Goal: Task Accomplishment & Management: Use online tool/utility

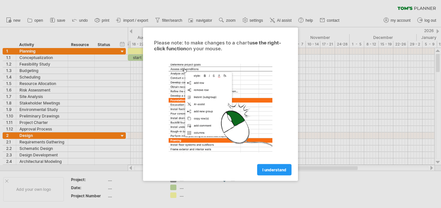
click at [32, 88] on div at bounding box center [220, 104] width 441 height 208
click at [265, 171] on span "I understand" at bounding box center [274, 169] width 24 height 5
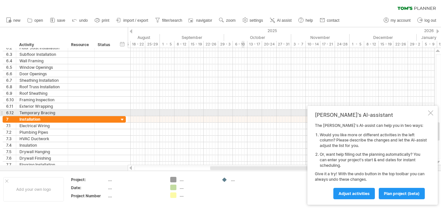
click at [431, 113] on div at bounding box center [430, 112] width 5 height 5
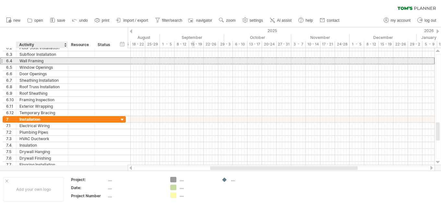
click at [29, 62] on div "Wall Framing" at bounding box center [41, 61] width 45 height 6
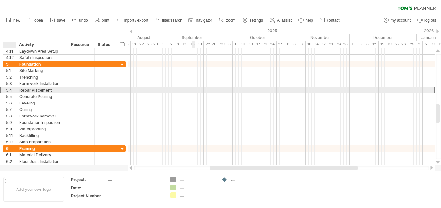
click at [7, 90] on div "5.4" at bounding box center [11, 90] width 10 height 6
click at [3, 90] on div "5.4" at bounding box center [9, 90] width 13 height 6
click at [1, 88] on div at bounding box center [1, 90] width 3 height 7
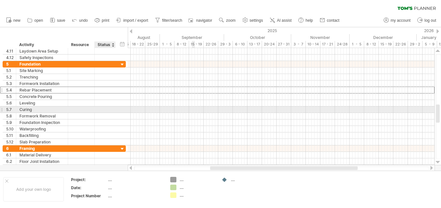
click at [103, 113] on div "5.7 ****** Curing" at bounding box center [64, 109] width 123 height 6
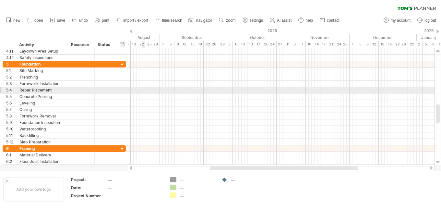
click at [144, 88] on div at bounding box center [281, 90] width 307 height 6
click at [142, 92] on div at bounding box center [281, 90] width 307 height 6
click at [142, 91] on div at bounding box center [281, 90] width 307 height 6
click at [70, 90] on div at bounding box center [81, 90] width 27 height 6
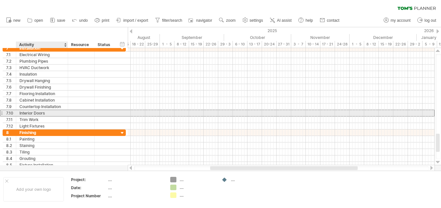
click at [30, 111] on div "Interior Doors" at bounding box center [41, 113] width 45 height 6
click at [31, 112] on input "**********" at bounding box center [41, 113] width 45 height 6
click at [38, 114] on input "**********" at bounding box center [41, 113] width 45 height 6
click at [52, 111] on input "**********" at bounding box center [41, 113] width 45 height 6
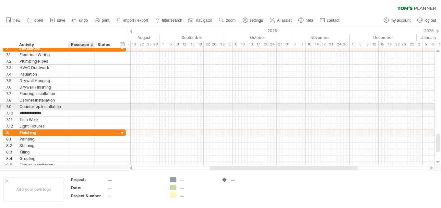
click at [97, 104] on div at bounding box center [105, 106] width 21 height 6
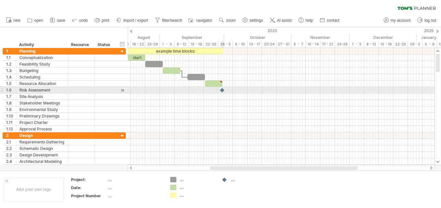
click at [220, 88] on div at bounding box center [222, 90] width 6 height 6
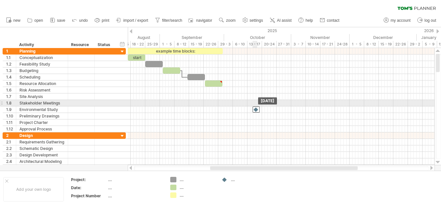
drag, startPoint x: 223, startPoint y: 90, endPoint x: 257, endPoint y: 106, distance: 37.7
click at [245, 97] on div at bounding box center [281, 96] width 307 height 6
click at [234, 103] on div at bounding box center [281, 103] width 307 height 6
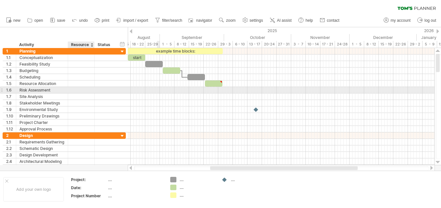
click at [82, 88] on div at bounding box center [81, 90] width 20 height 6
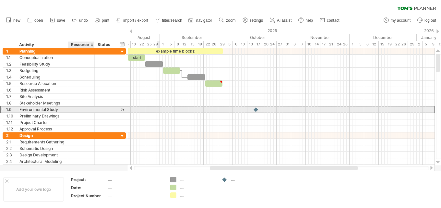
click at [74, 112] on div at bounding box center [81, 109] width 20 height 6
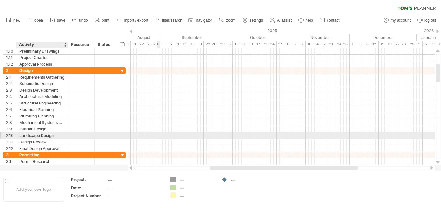
click at [42, 134] on div "Landscape Design" at bounding box center [41, 135] width 45 height 6
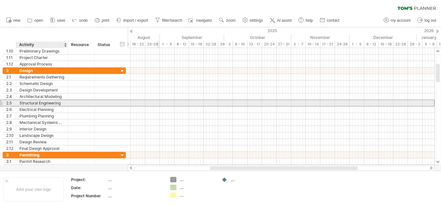
click at [53, 103] on div "Structural Engineering" at bounding box center [41, 103] width 45 height 6
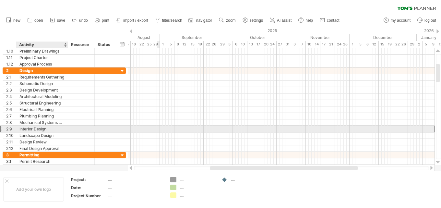
click at [64, 128] on div "**********" at bounding box center [42, 129] width 52 height 6
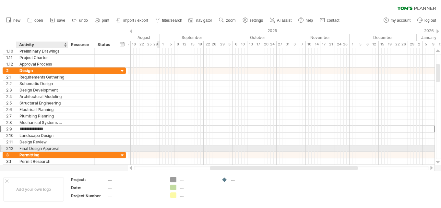
click at [67, 146] on div at bounding box center [67, 148] width 3 height 6
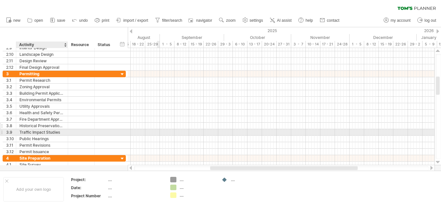
click at [62, 123] on div "Historical Preservation Approval" at bounding box center [41, 126] width 45 height 6
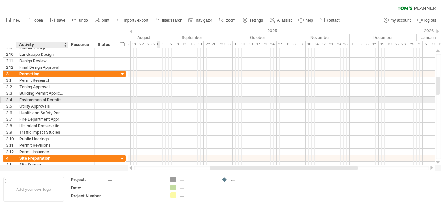
click at [66, 98] on div at bounding box center [67, 100] width 3 height 6
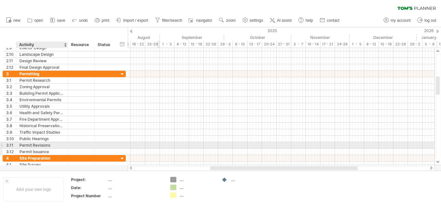
click at [60, 152] on div "Permit Issuance" at bounding box center [41, 152] width 45 height 6
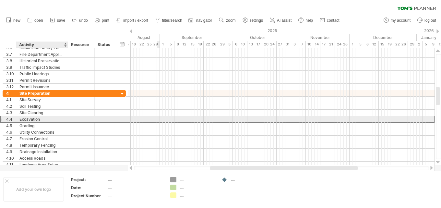
click at [68, 118] on div "**********" at bounding box center [42, 119] width 52 height 6
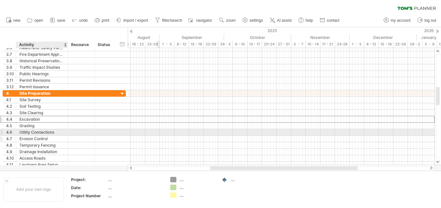
click at [60, 136] on div "Erosion Control" at bounding box center [41, 139] width 45 height 6
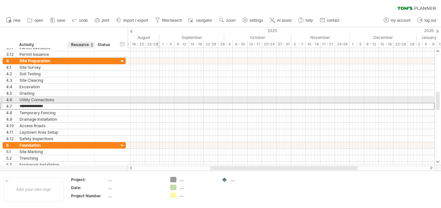
click at [76, 98] on div at bounding box center [81, 100] width 20 height 6
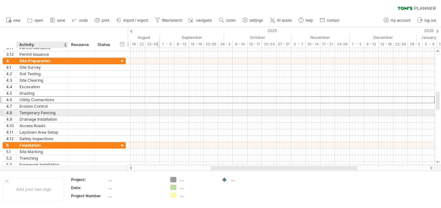
click at [67, 115] on div "**********" at bounding box center [42, 113] width 52 height 6
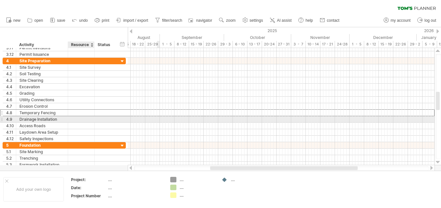
click at [77, 116] on div at bounding box center [81, 119] width 20 height 6
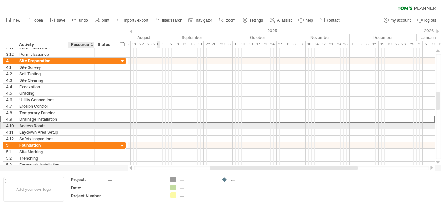
click at [77, 126] on div at bounding box center [81, 126] width 20 height 6
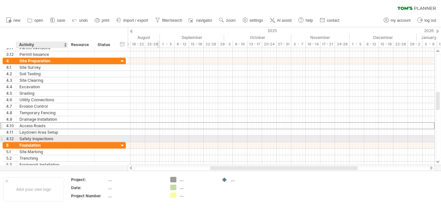
click at [71, 136] on div at bounding box center [81, 139] width 27 height 6
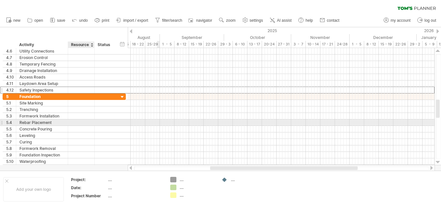
click at [78, 123] on div at bounding box center [81, 122] width 20 height 6
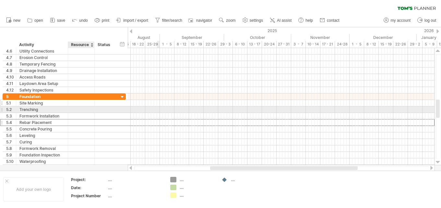
click at [80, 106] on div "**********" at bounding box center [64, 103] width 123 height 6
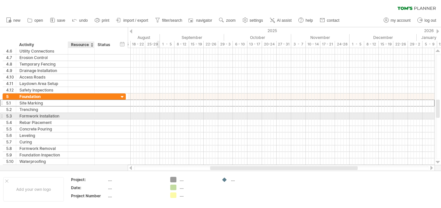
click at [74, 115] on div at bounding box center [81, 116] width 20 height 6
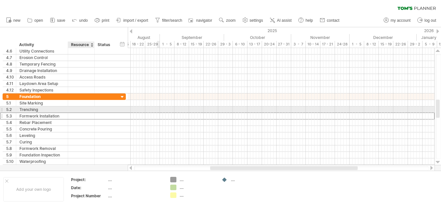
click at [77, 111] on div at bounding box center [81, 109] width 20 height 6
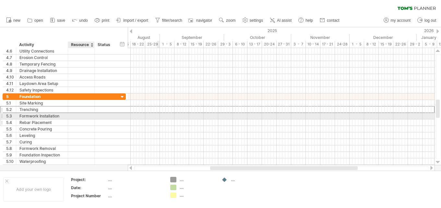
click at [74, 120] on div at bounding box center [81, 122] width 20 height 6
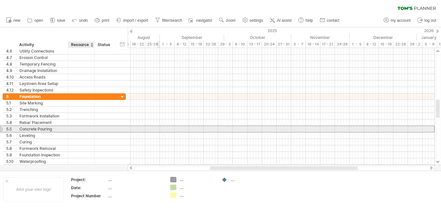
click at [73, 130] on div at bounding box center [81, 129] width 20 height 6
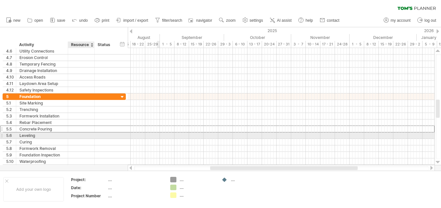
click at [72, 137] on div at bounding box center [81, 135] width 20 height 6
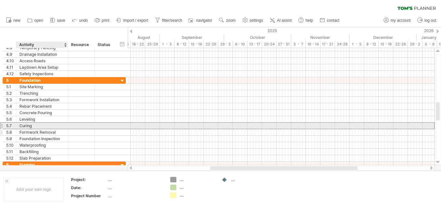
drag, startPoint x: 42, startPoint y: 128, endPoint x: 46, endPoint y: 129, distance: 3.9
click at [42, 128] on div "Curing" at bounding box center [41, 126] width 45 height 6
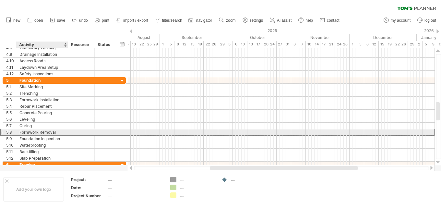
click at [68, 131] on div at bounding box center [81, 132] width 27 height 6
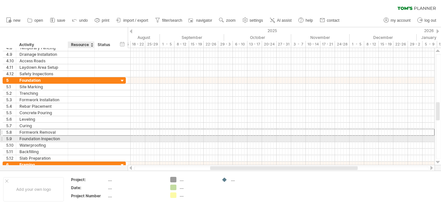
click at [78, 138] on div at bounding box center [81, 139] width 20 height 6
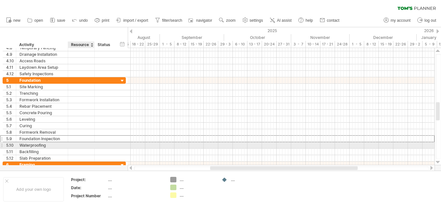
click at [79, 148] on div at bounding box center [81, 145] width 20 height 6
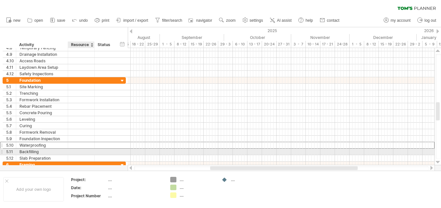
click at [78, 153] on div at bounding box center [81, 152] width 20 height 6
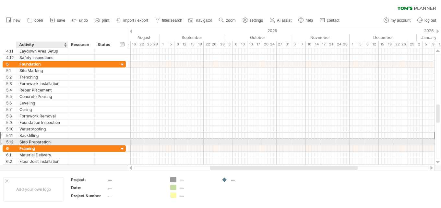
click at [57, 141] on div "Slab Preparation" at bounding box center [41, 142] width 45 height 6
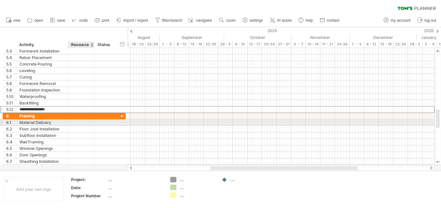
click at [81, 122] on div at bounding box center [81, 122] width 20 height 6
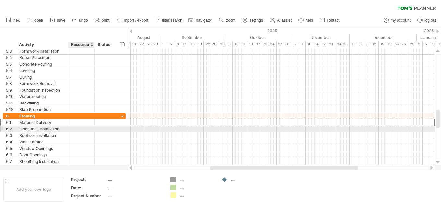
click at [85, 128] on div at bounding box center [81, 129] width 20 height 6
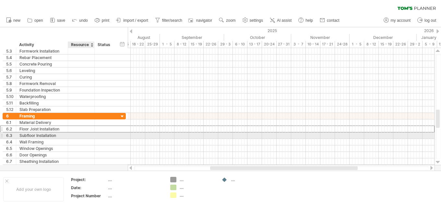
click at [86, 136] on div at bounding box center [81, 135] width 20 height 6
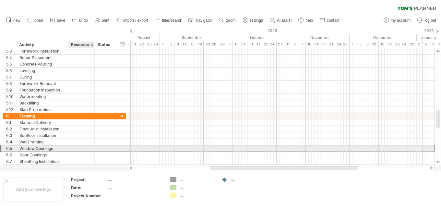
click at [85, 147] on div at bounding box center [81, 148] width 20 height 6
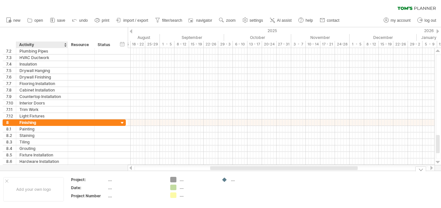
drag, startPoint x: 30, startPoint y: 184, endPoint x: 32, endPoint y: 190, distance: 6.6
click at [30, 185] on div "Add your own logo" at bounding box center [33, 189] width 61 height 24
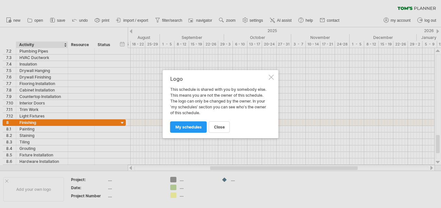
click at [269, 78] on div at bounding box center [271, 77] width 5 height 5
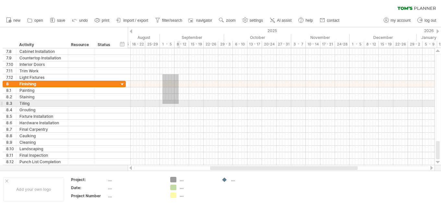
drag, startPoint x: 162, startPoint y: 74, endPoint x: 183, endPoint y: 100, distance: 33.0
click at [179, 104] on div at bounding box center [281, 103] width 307 height 123
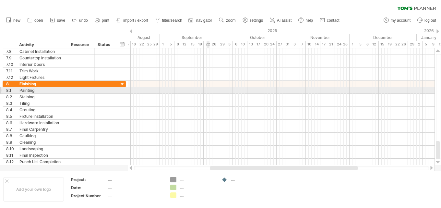
drag, startPoint x: 208, startPoint y: 93, endPoint x: 188, endPoint y: 88, distance: 20.8
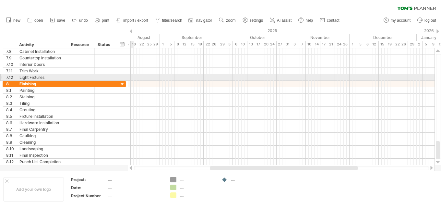
drag, startPoint x: 133, startPoint y: 76, endPoint x: 172, endPoint y: 85, distance: 39.6
click at [134, 78] on div at bounding box center [281, 77] width 307 height 6
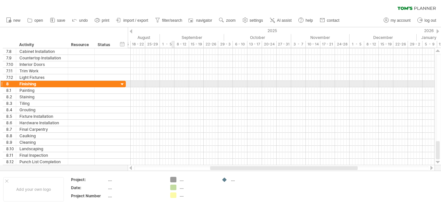
click at [180, 87] on div at bounding box center [281, 84] width 307 height 6
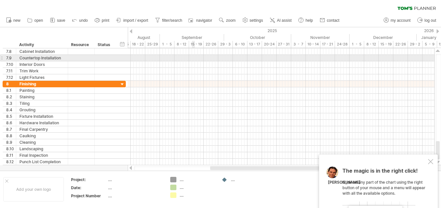
click at [193, 57] on div at bounding box center [281, 58] width 307 height 6
